Goal: Task Accomplishment & Management: Use online tool/utility

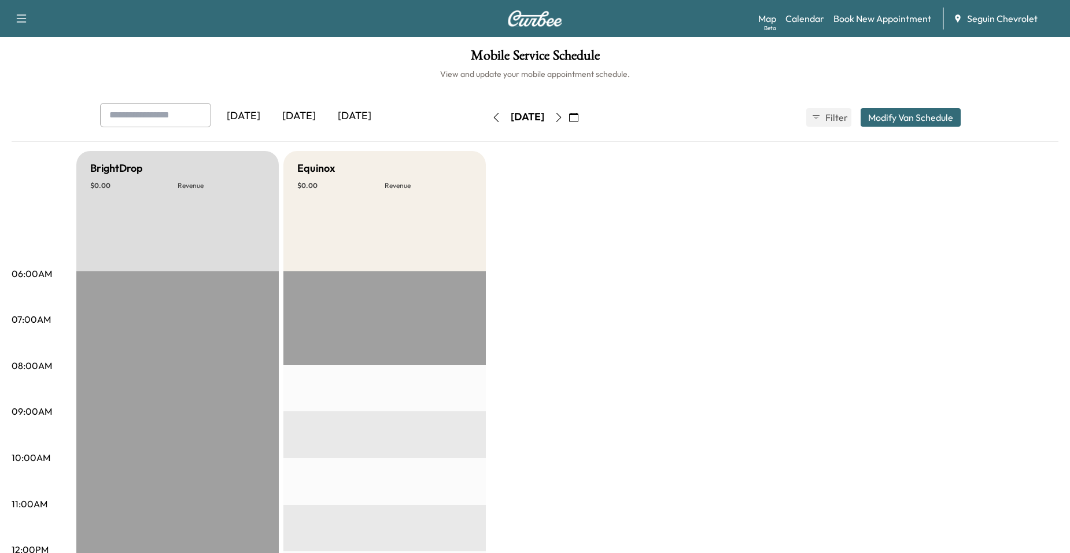
click at [578, 120] on icon "button" at bounding box center [573, 117] width 9 height 9
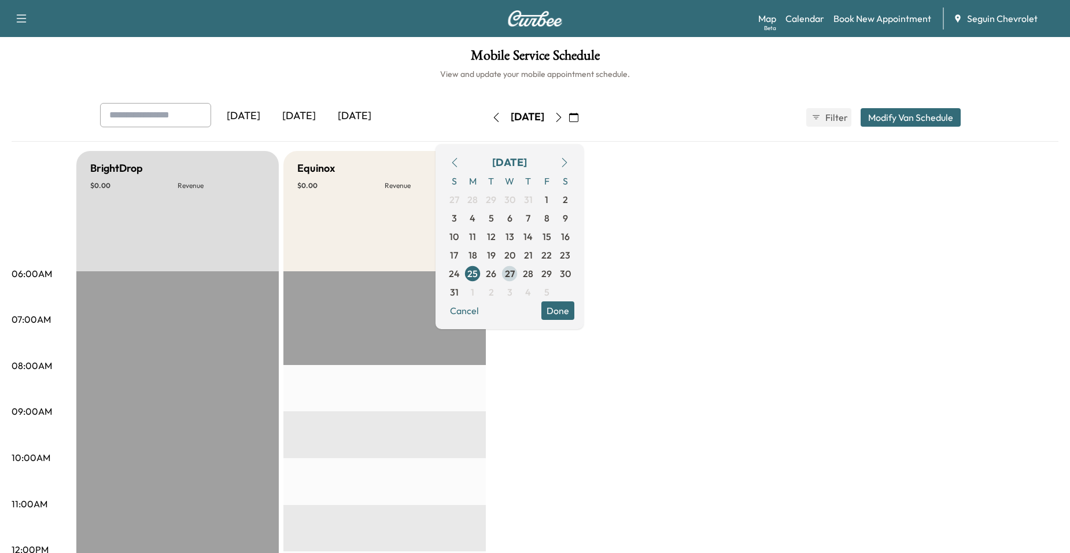
click at [519, 271] on span "27" at bounding box center [509, 273] width 19 height 19
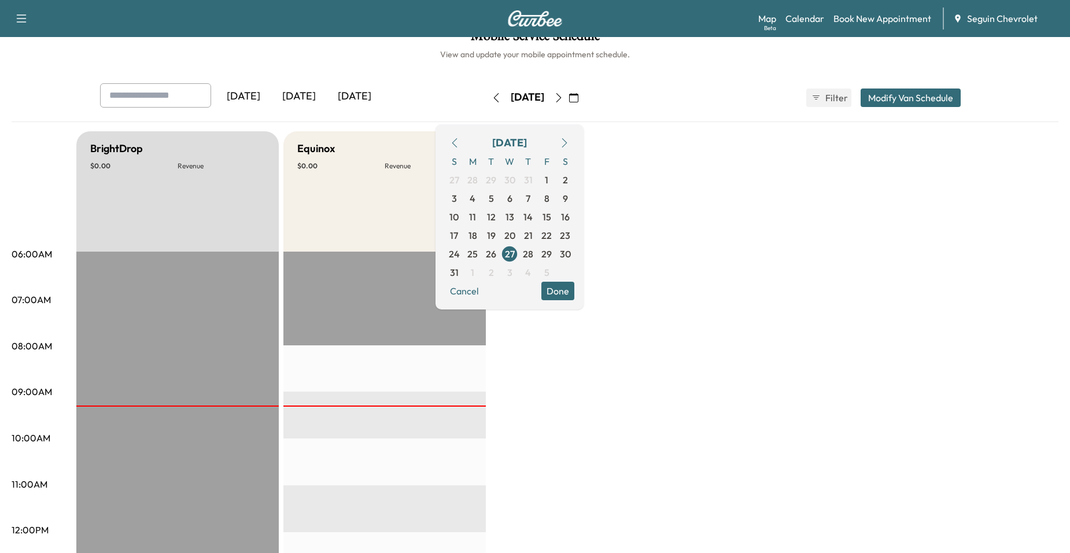
scroll to position [14, 0]
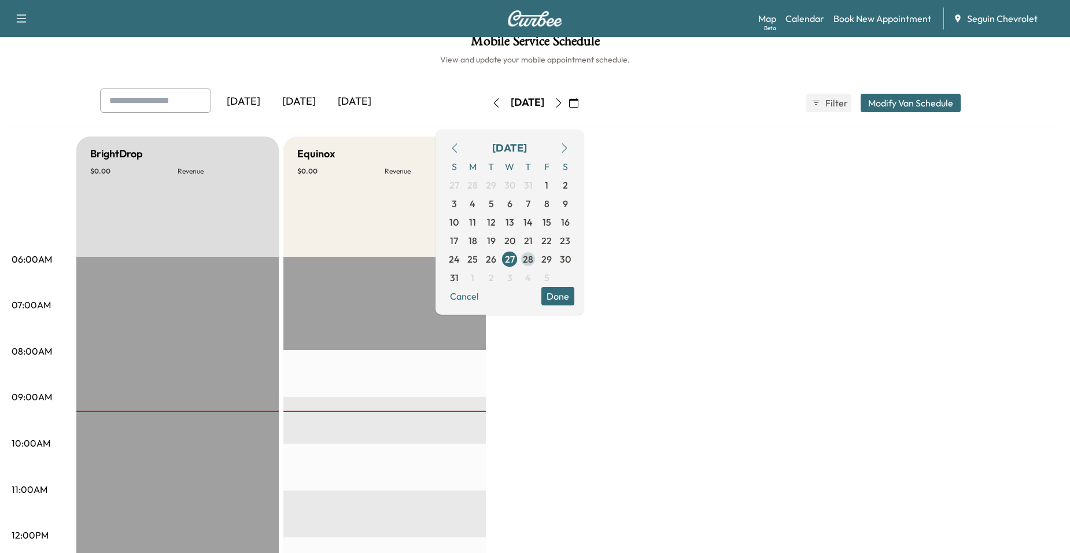
click at [533, 261] on span "28" at bounding box center [528, 259] width 10 height 14
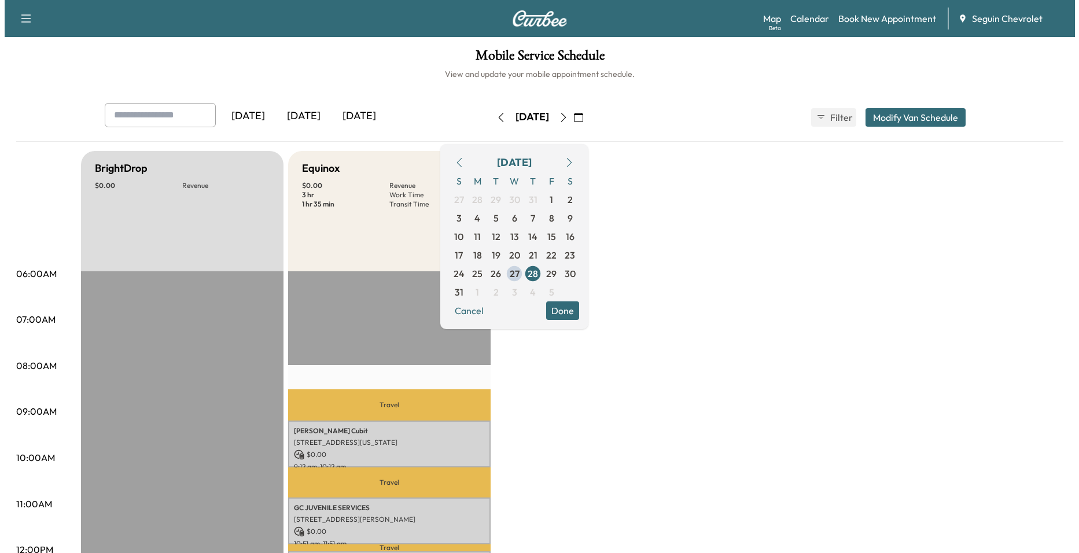
scroll to position [174, 0]
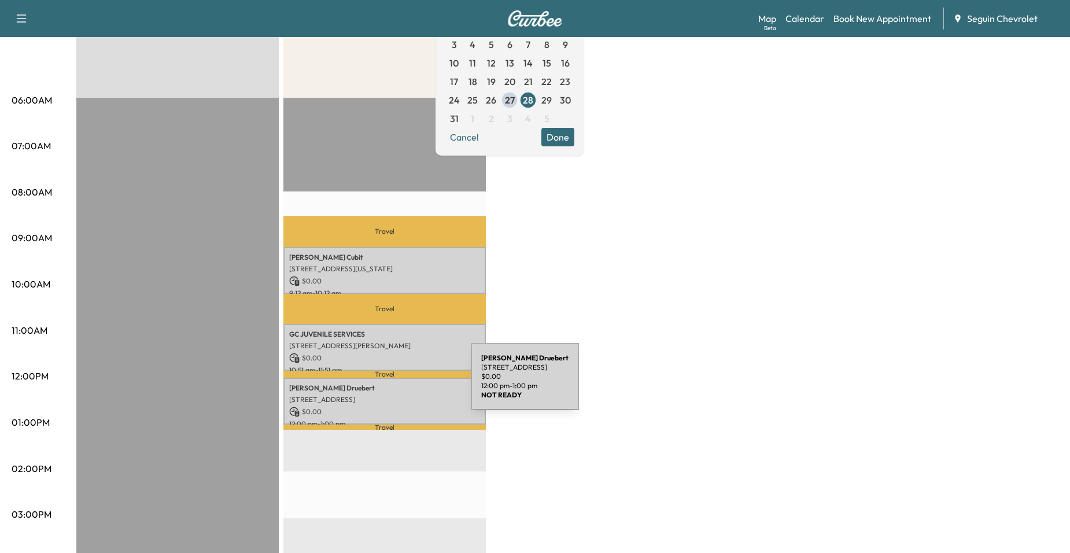
click at [384, 383] on p "Melissa Druebert" at bounding box center [384, 387] width 191 height 9
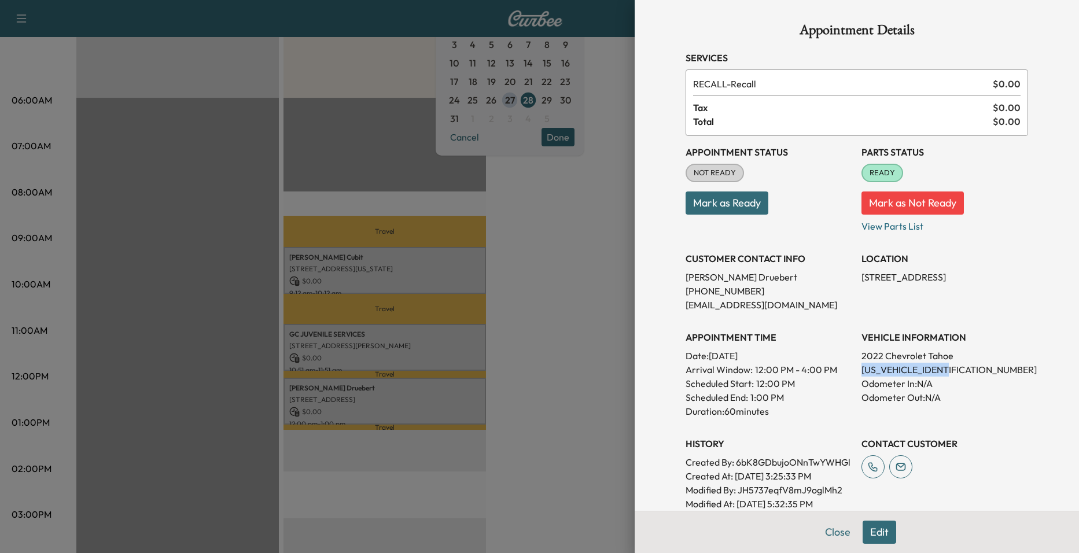
drag, startPoint x: 854, startPoint y: 371, endPoint x: 956, endPoint y: 369, distance: 101.8
click at [956, 369] on p "1GNSCNKD9NR346796" at bounding box center [944, 370] width 167 height 14
drag, startPoint x: 956, startPoint y: 369, endPoint x: 936, endPoint y: 372, distance: 20.0
copy p "1GNSCNKD9NR346796"
click at [556, 227] on div at bounding box center [539, 276] width 1079 height 553
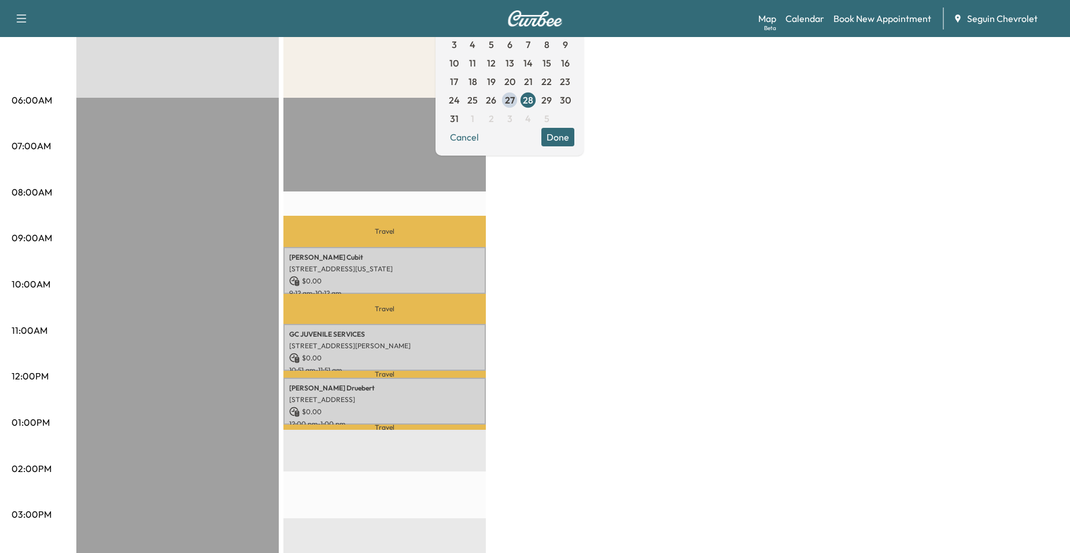
click at [405, 318] on p "Travel" at bounding box center [384, 309] width 202 height 30
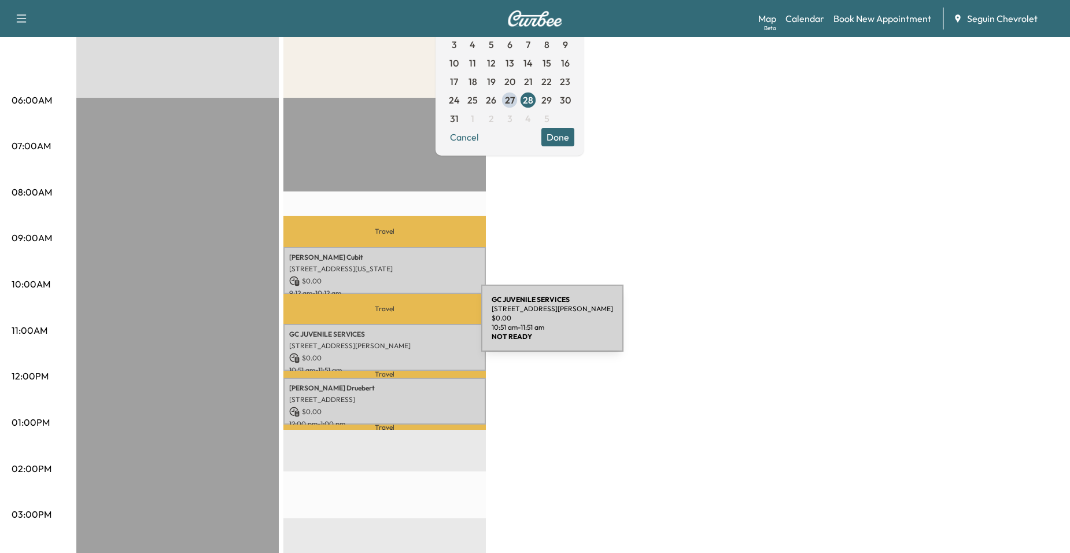
click at [370, 337] on div "GC JUVENILE SERVICES 2613 N Guadalupe St, Seguin, TX 78155, USA $ 0.00 10:51 am…" at bounding box center [384, 347] width 202 height 47
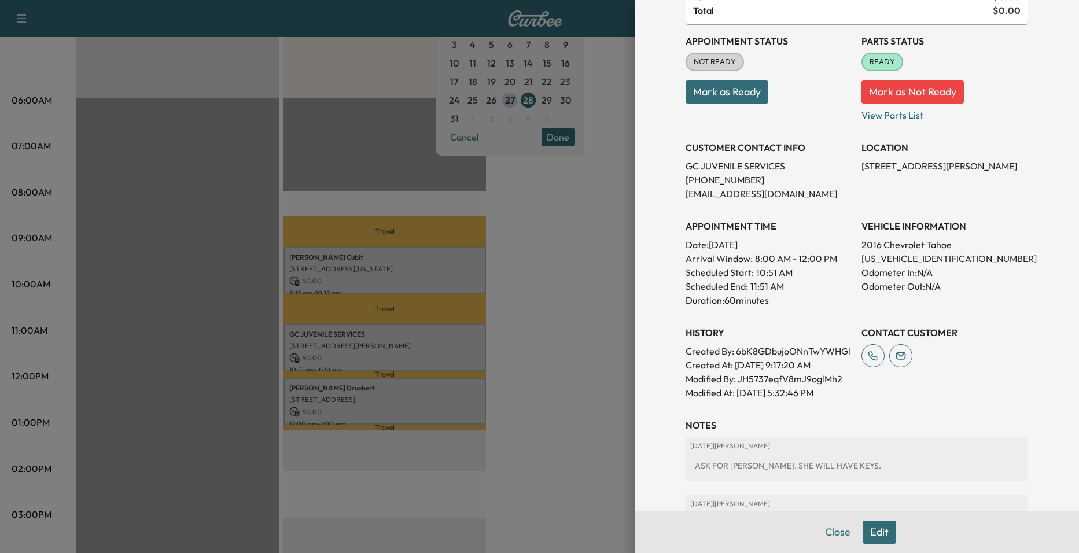
scroll to position [116, 0]
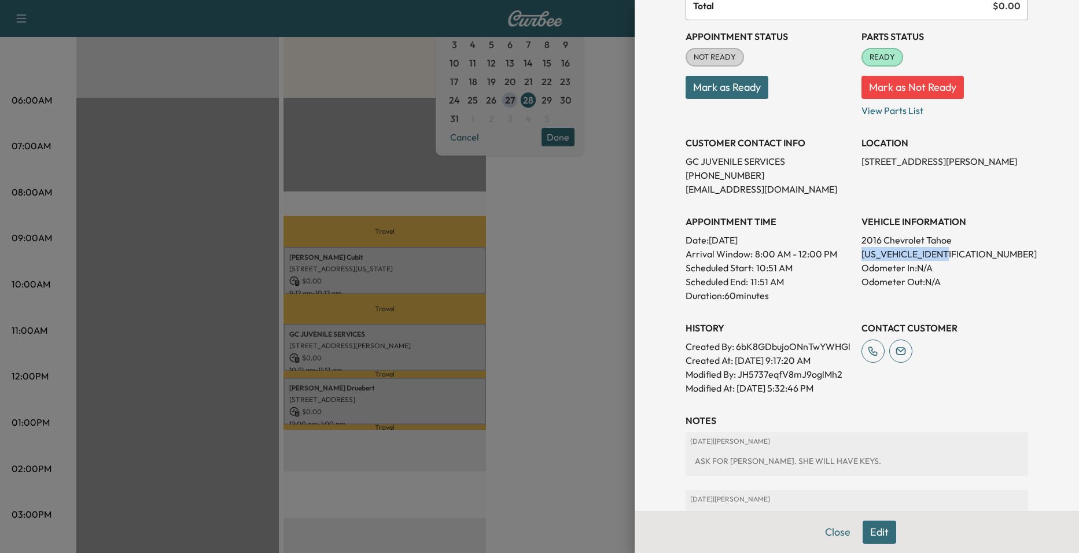
drag, startPoint x: 851, startPoint y: 254, endPoint x: 954, endPoint y: 258, distance: 103.0
click at [954, 258] on div "Appointment Status NOT READY Mark as Ready Parts Status READY Mark as Not Ready…" at bounding box center [856, 207] width 342 height 375
drag, startPoint x: 954, startPoint y: 258, endPoint x: 931, endPoint y: 256, distance: 23.2
copy p "1GNSCAEC9GR254554"
click at [442, 191] on div at bounding box center [539, 276] width 1079 height 553
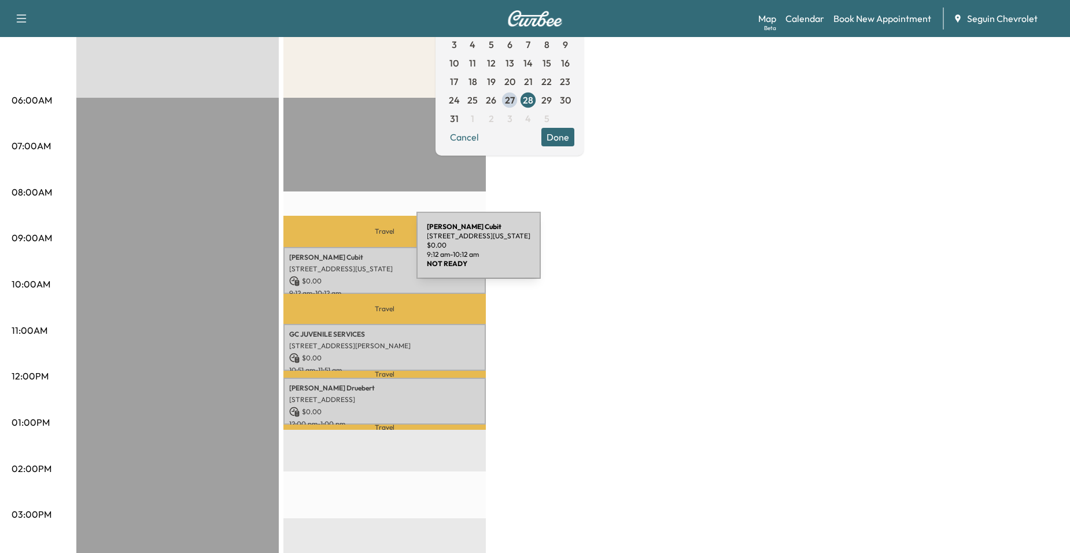
click at [330, 253] on p "Brendan Cubit" at bounding box center [384, 257] width 191 height 9
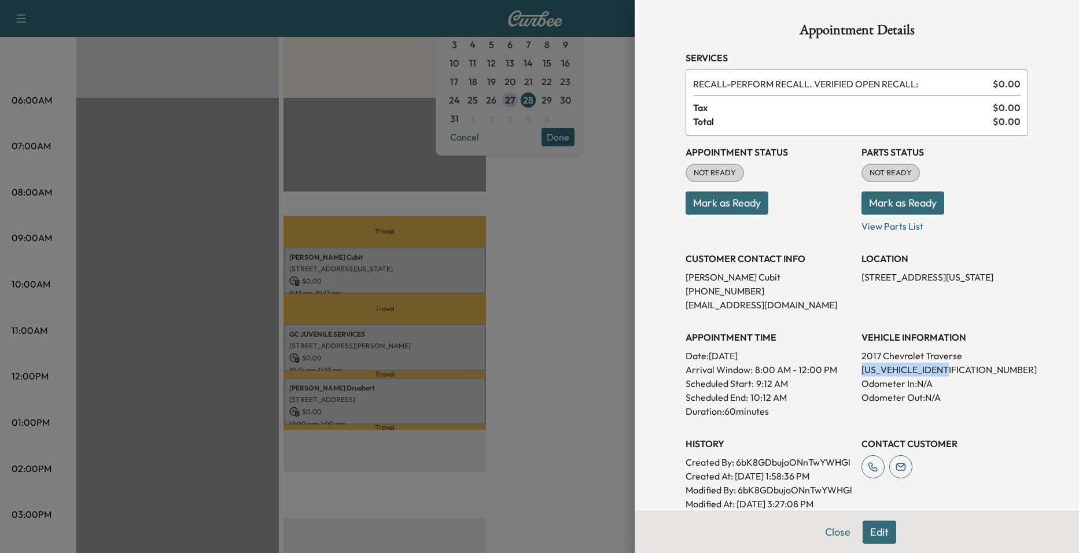
drag, startPoint x: 853, startPoint y: 370, endPoint x: 954, endPoint y: 368, distance: 100.7
click at [954, 368] on p "1GNKRGKD4HJ147006" at bounding box center [944, 370] width 167 height 14
drag, startPoint x: 954, startPoint y: 368, endPoint x: 928, endPoint y: 364, distance: 26.4
copy p "1GNKRGKD4HJ147006"
